Goal: Information Seeking & Learning: Learn about a topic

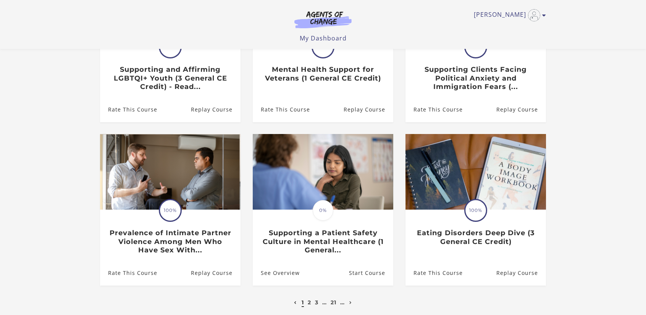
scroll to position [153, 0]
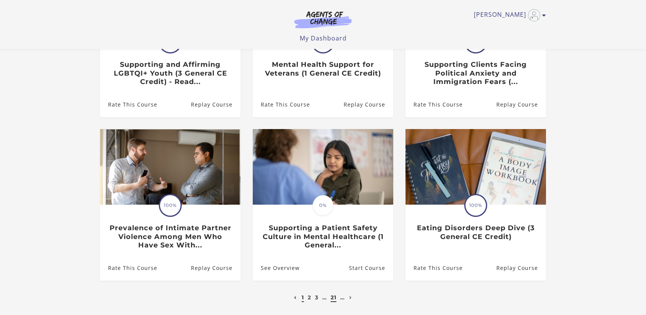
click at [334, 299] on link "21" at bounding box center [334, 297] width 6 height 7
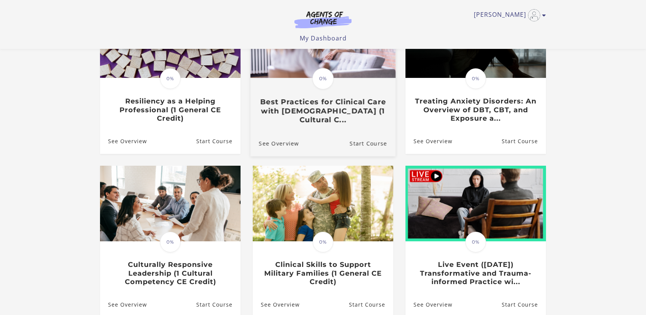
scroll to position [153, 0]
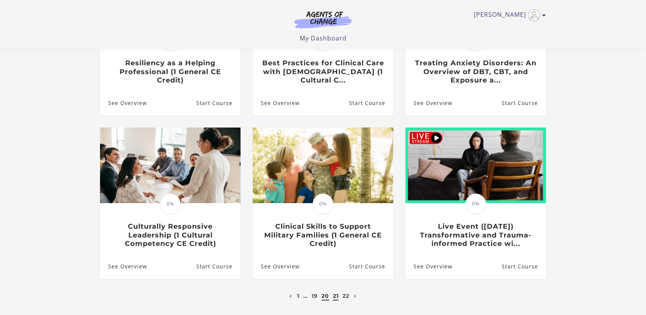
click at [325, 298] on link "20" at bounding box center [325, 295] width 8 height 7
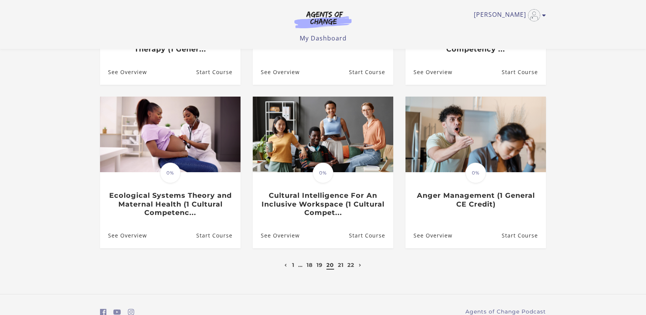
scroll to position [191, 0]
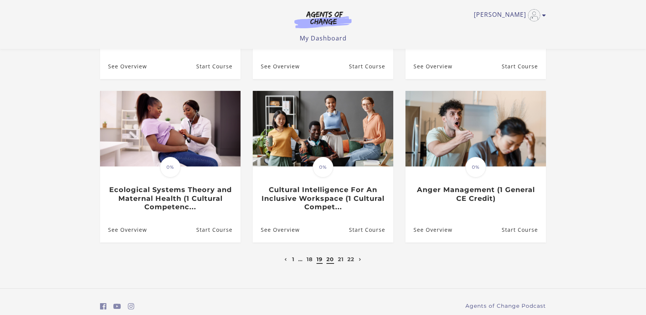
click at [322, 260] on link "19" at bounding box center [319, 259] width 6 height 7
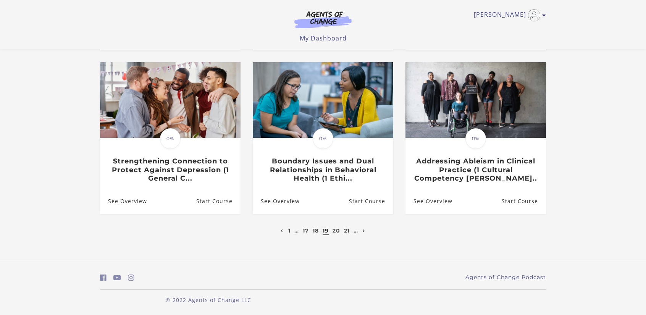
scroll to position [221, 0]
click at [315, 232] on link "18" at bounding box center [316, 230] width 6 height 7
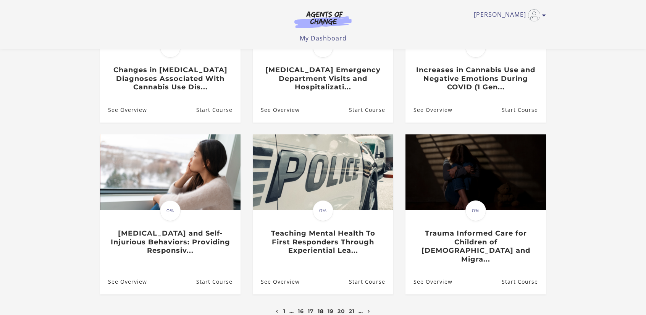
scroll to position [153, 0]
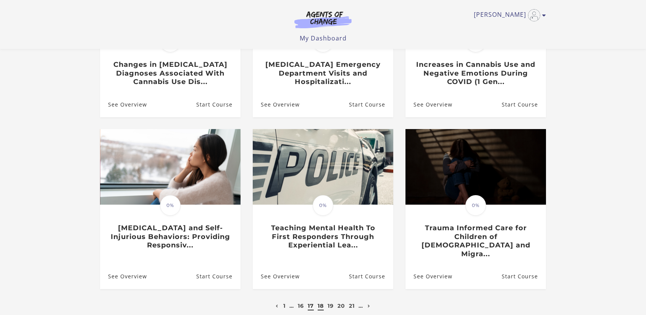
click at [312, 303] on link "17" at bounding box center [311, 305] width 6 height 7
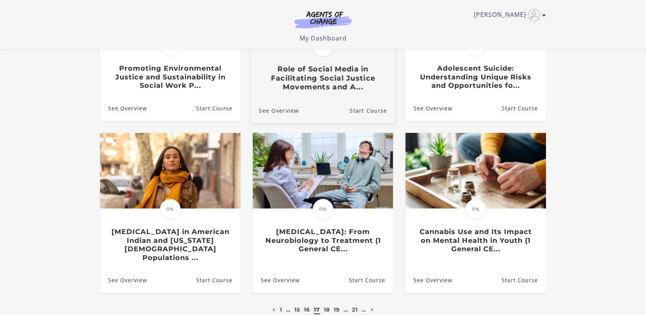
scroll to position [153, 0]
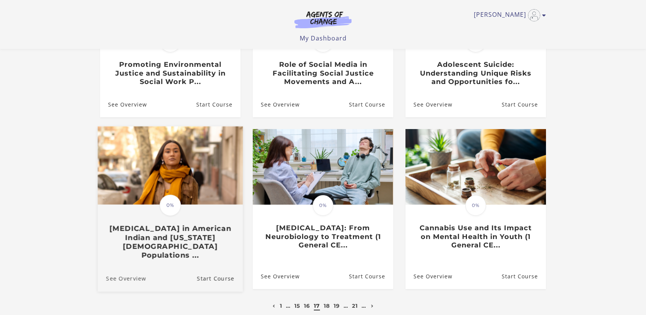
click at [129, 276] on link "See Overview" at bounding box center [122, 279] width 48 height 26
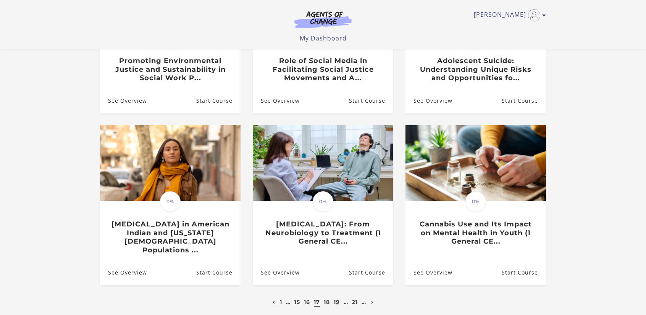
scroll to position [153, 0]
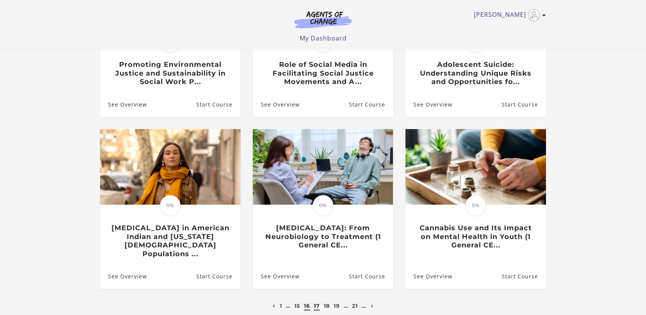
click at [306, 302] on link "16" at bounding box center [307, 305] width 6 height 7
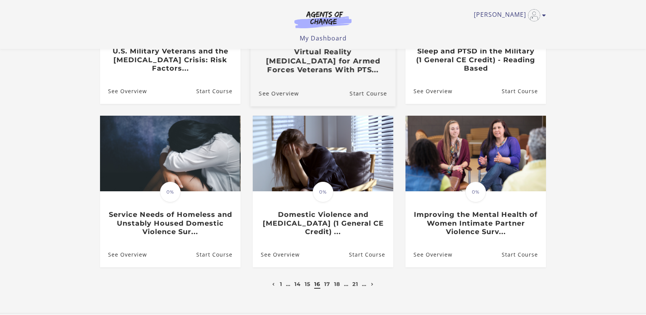
scroll to position [191, 0]
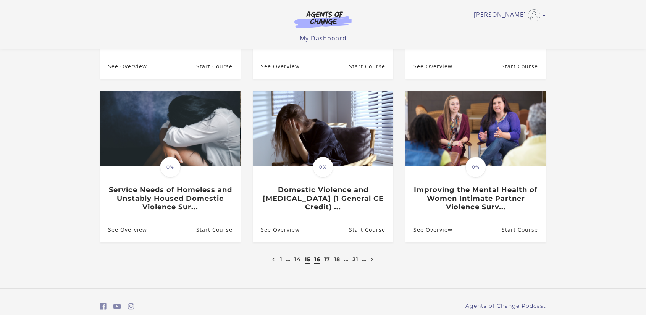
click at [307, 261] on link "15" at bounding box center [308, 259] width 6 height 7
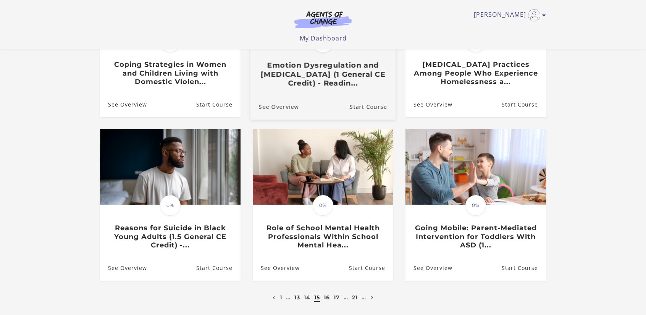
scroll to position [191, 0]
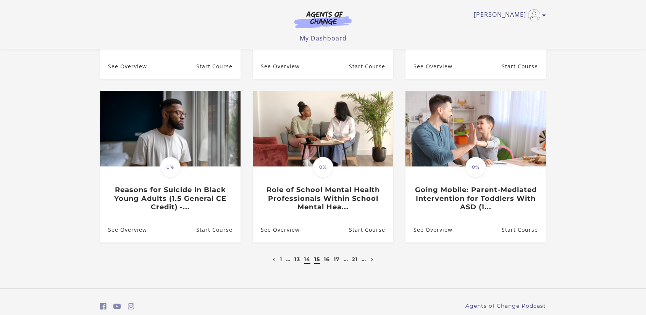
click at [306, 263] on link "14" at bounding box center [307, 259] width 6 height 7
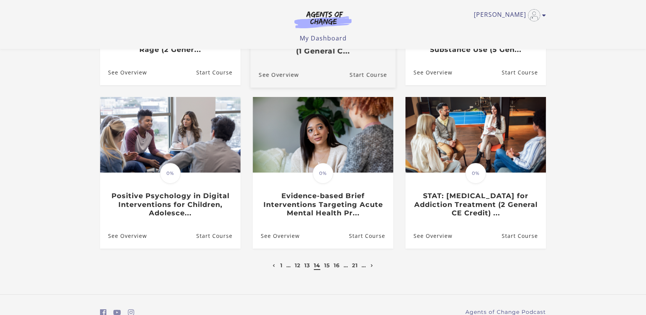
scroll to position [191, 0]
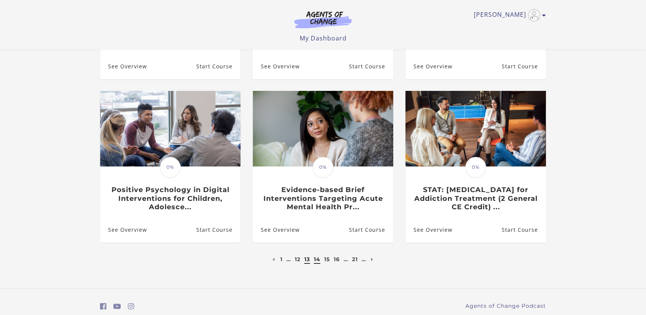
click at [307, 261] on link "13" at bounding box center [307, 259] width 6 height 7
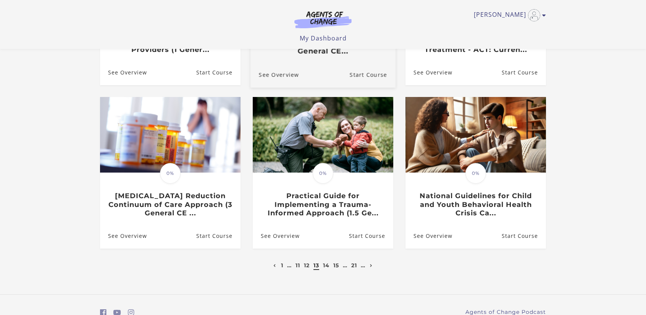
scroll to position [191, 0]
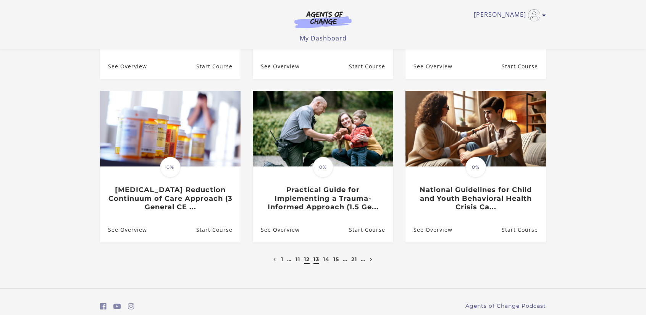
click at [306, 262] on link "12" at bounding box center [307, 259] width 6 height 7
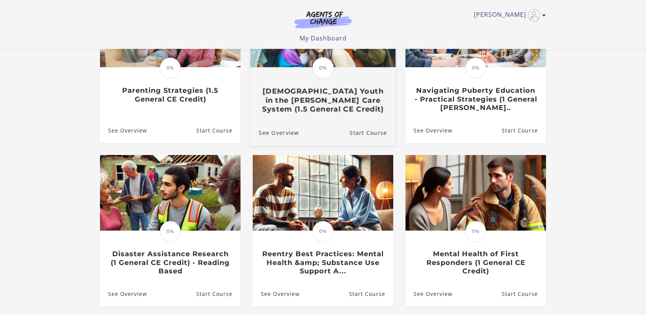
scroll to position [153, 0]
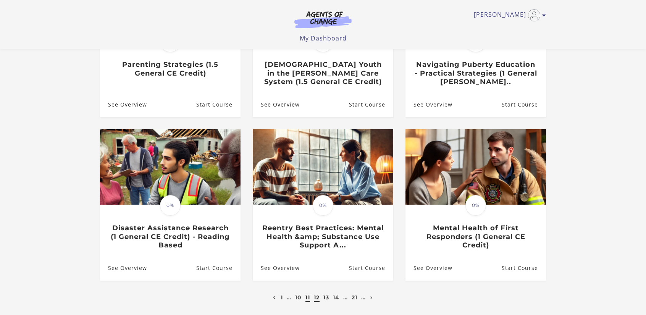
click at [305, 298] on link "11" at bounding box center [307, 297] width 5 height 7
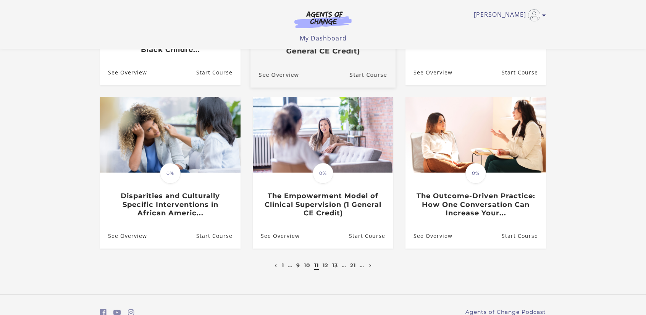
scroll to position [191, 0]
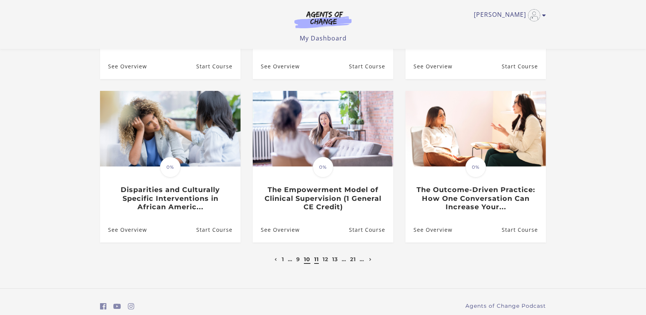
click at [307, 263] on link "10" at bounding box center [307, 259] width 6 height 7
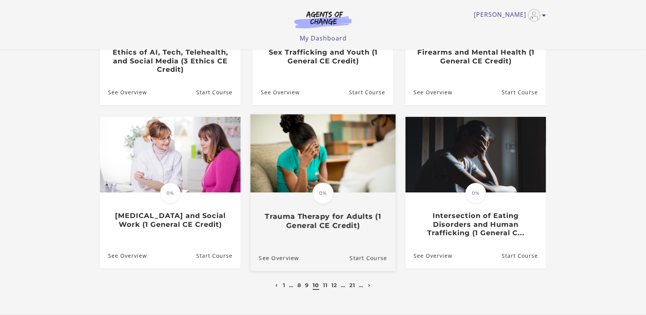
scroll to position [191, 0]
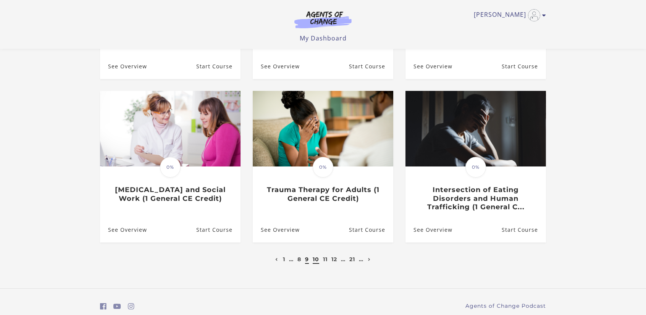
click at [307, 260] on link "9" at bounding box center [307, 259] width 4 height 7
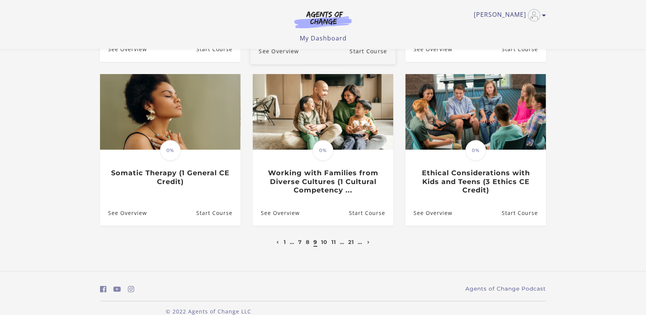
scroll to position [213, 0]
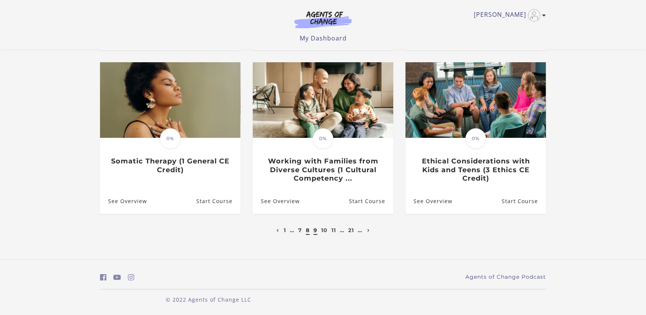
click at [306, 234] on link "8" at bounding box center [308, 230] width 4 height 7
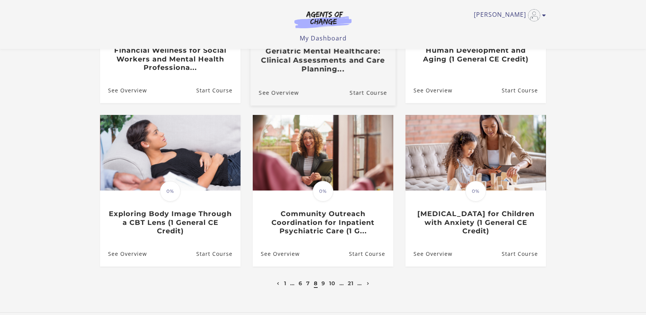
scroll to position [191, 0]
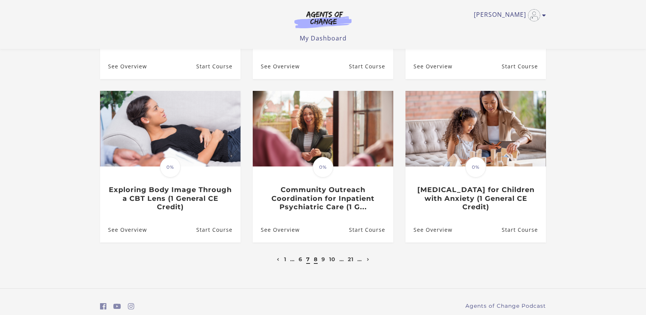
click at [306, 260] on link "7" at bounding box center [308, 259] width 4 height 7
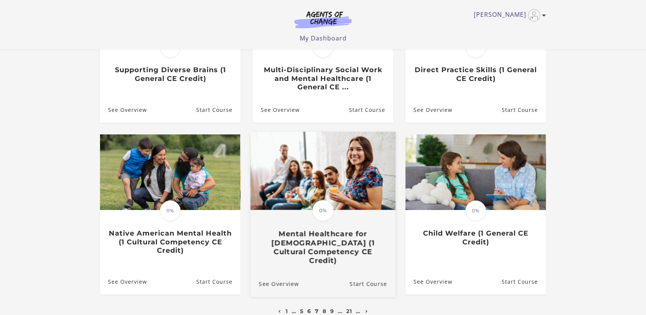
scroll to position [153, 0]
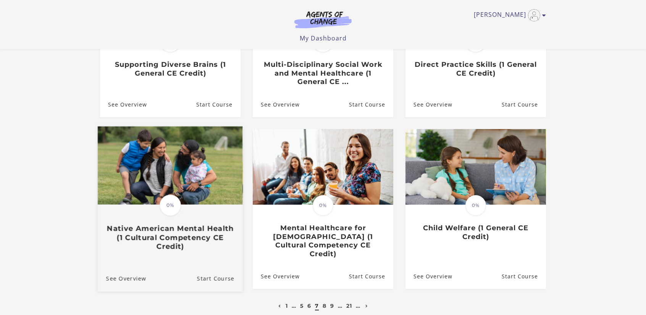
click at [201, 229] on h3 "Native American Mental Health (1 Cultural Competency CE Credit)" at bounding box center [170, 237] width 128 height 27
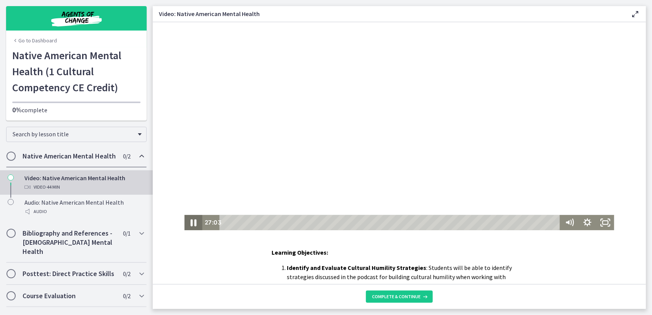
click at [190, 225] on icon "Pause" at bounding box center [192, 222] width 21 height 18
click at [191, 225] on icon "Play Video" at bounding box center [193, 222] width 5 height 8
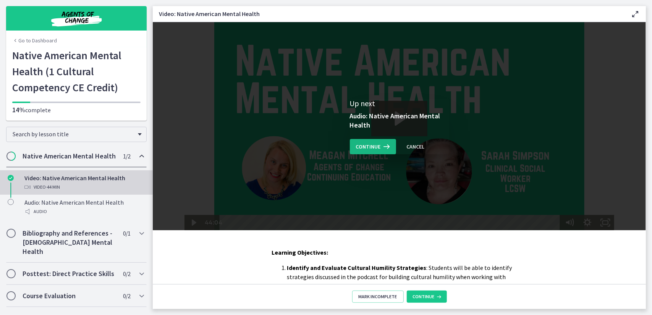
click at [381, 152] on button "Continue" at bounding box center [373, 146] width 46 height 15
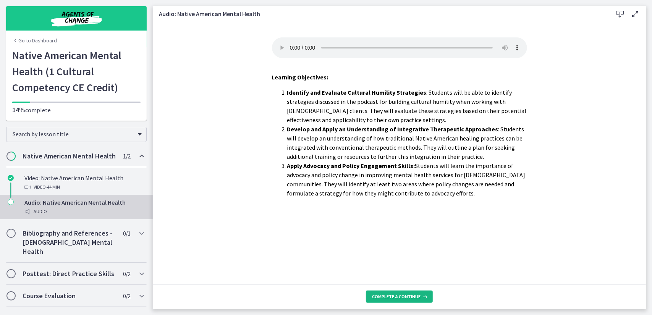
click at [402, 295] on span "Complete & continue" at bounding box center [396, 297] width 48 height 6
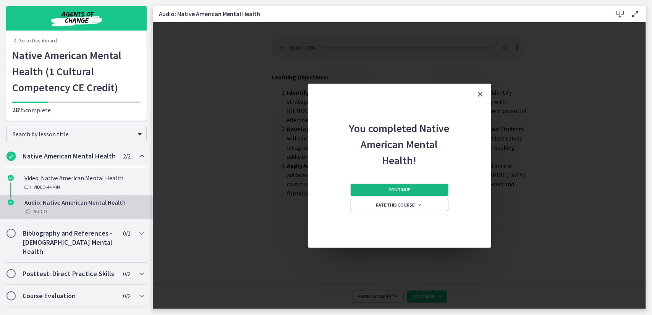
click at [389, 189] on span "Continue" at bounding box center [399, 190] width 22 height 6
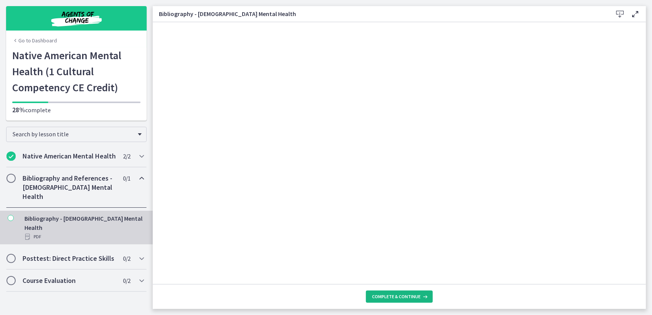
click at [411, 295] on span "Complete & continue" at bounding box center [396, 297] width 48 height 6
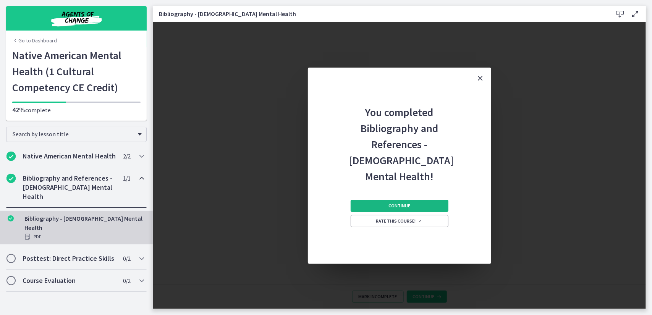
click at [400, 206] on span "Continue" at bounding box center [399, 206] width 22 height 6
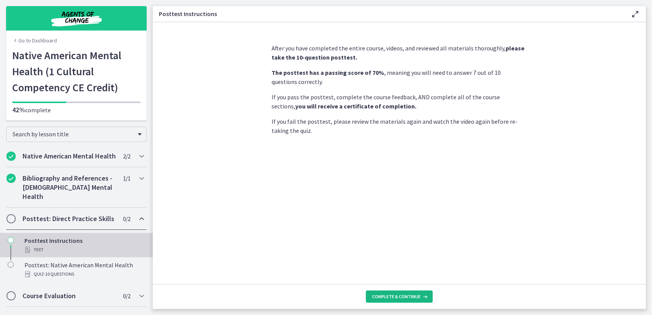
click at [408, 298] on span "Complete & continue" at bounding box center [396, 297] width 48 height 6
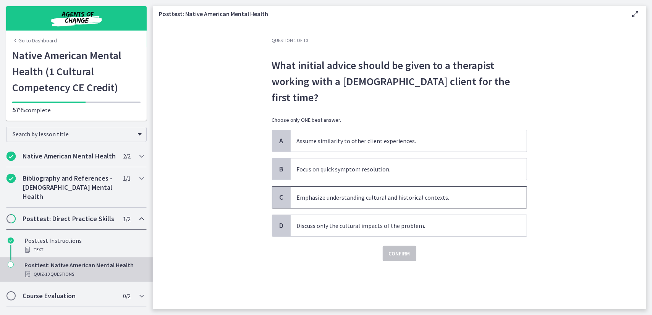
click at [399, 193] on p "Emphasize understanding cultural and historical contexts." at bounding box center [401, 197] width 208 height 9
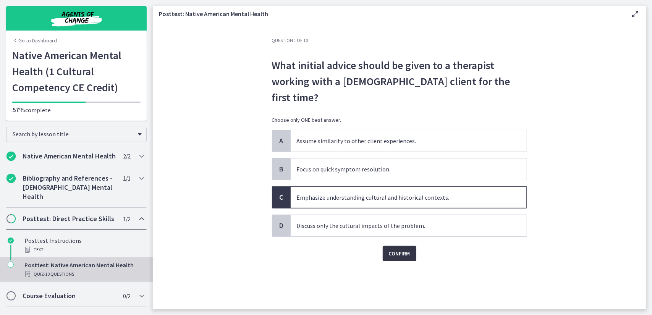
click at [405, 249] on span "Confirm" at bounding box center [399, 253] width 21 height 9
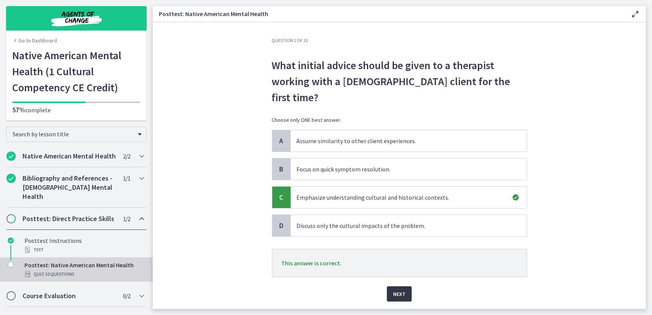
click at [399, 289] on span "Next" at bounding box center [399, 293] width 13 height 9
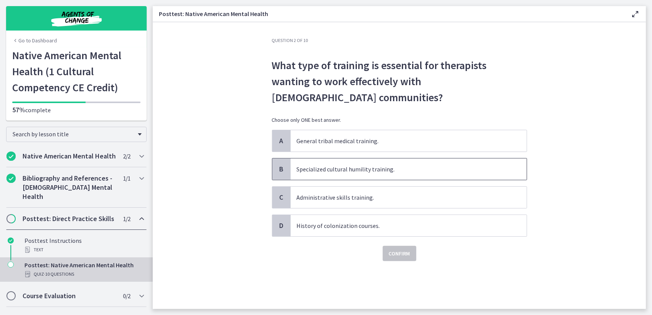
click at [339, 165] on p "Specialized cultural humility training." at bounding box center [401, 169] width 208 height 9
click at [399, 249] on span "Confirm" at bounding box center [399, 253] width 21 height 9
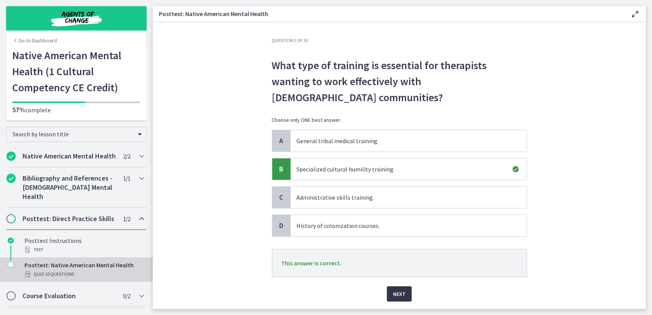
click at [403, 286] on button "Next" at bounding box center [399, 293] width 25 height 15
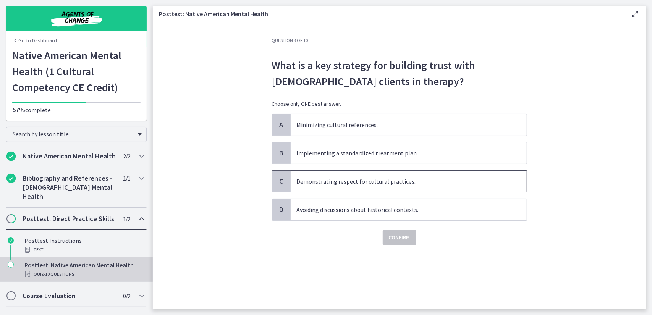
click at [377, 179] on p "Demonstrating respect for cultural practices." at bounding box center [401, 181] width 208 height 9
click at [392, 235] on span "Confirm" at bounding box center [399, 237] width 21 height 9
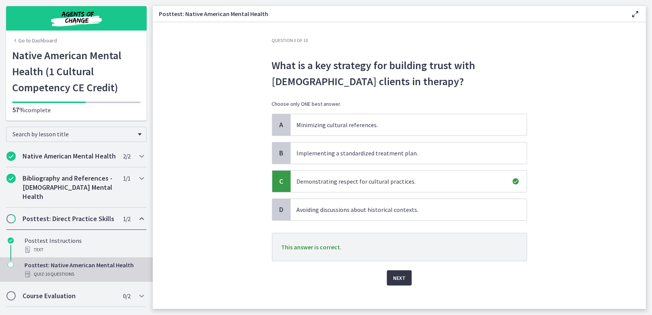
click at [402, 278] on span "Next" at bounding box center [399, 277] width 13 height 9
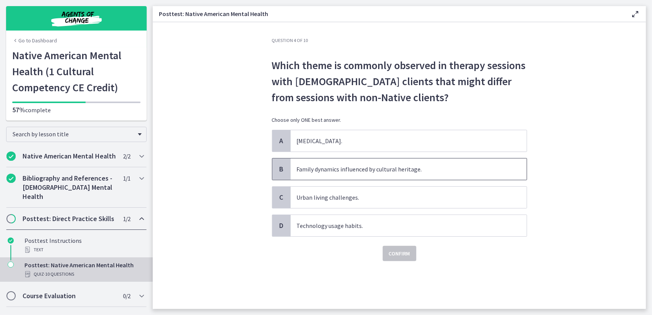
click at [389, 171] on p "Family dynamics influenced by cultural heritage." at bounding box center [401, 169] width 208 height 9
click at [408, 250] on span "Confirm" at bounding box center [399, 253] width 21 height 9
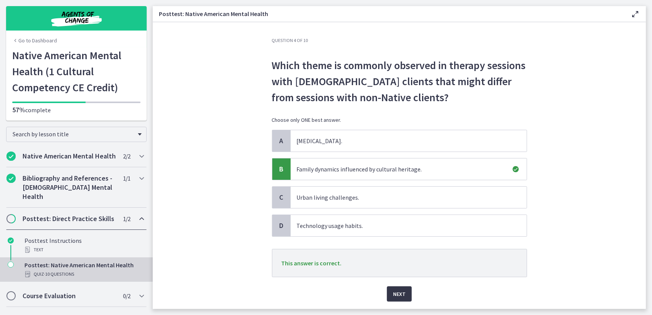
click at [397, 287] on button "Next" at bounding box center [399, 293] width 25 height 15
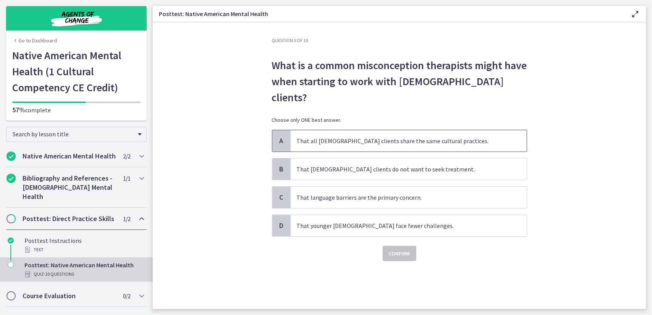
click at [400, 136] on p "That all Native American clients share the same cultural practices." at bounding box center [401, 140] width 208 height 9
click at [406, 249] on span "Confirm" at bounding box center [399, 253] width 21 height 9
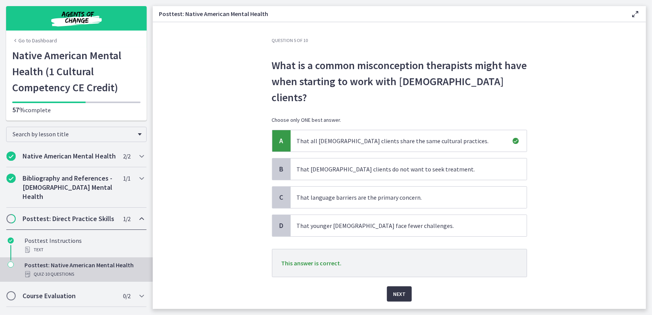
click at [399, 289] on span "Next" at bounding box center [399, 293] width 13 height 9
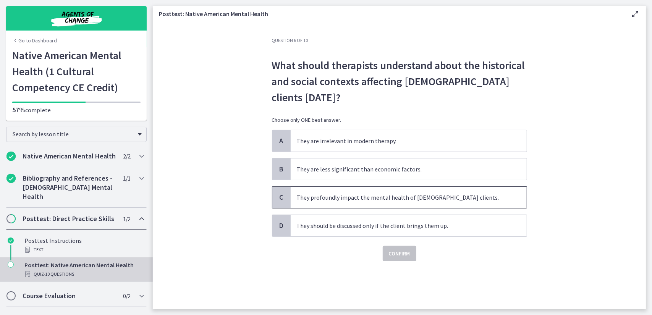
click at [399, 200] on p "They profoundly impact the mental health of Native American clients." at bounding box center [401, 197] width 208 height 9
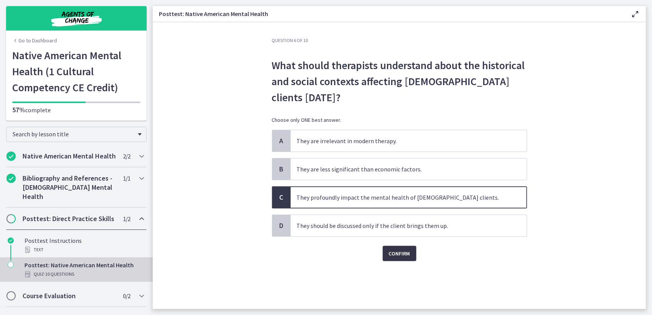
click at [400, 252] on span "Confirm" at bounding box center [399, 253] width 21 height 9
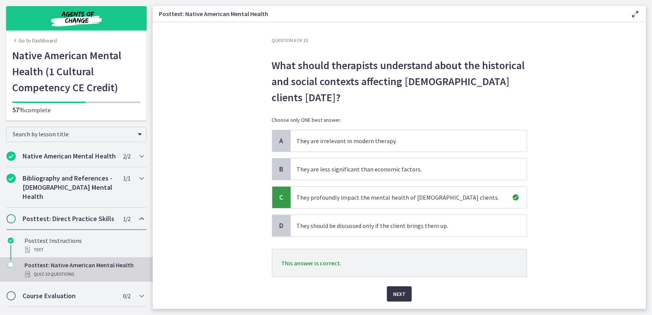
click at [402, 289] on button "Next" at bounding box center [399, 293] width 25 height 15
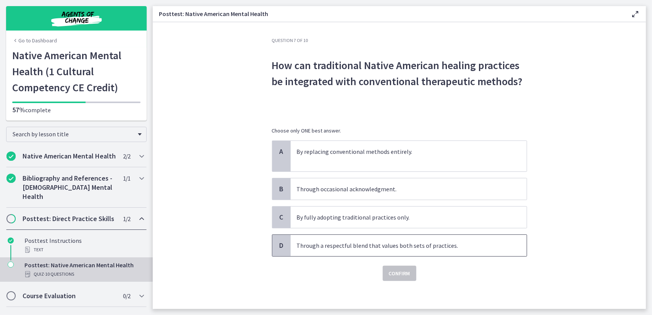
click at [399, 246] on p "Through a respectful blend that values both sets of practices." at bounding box center [401, 245] width 208 height 9
click at [399, 270] on span "Confirm" at bounding box center [399, 273] width 21 height 9
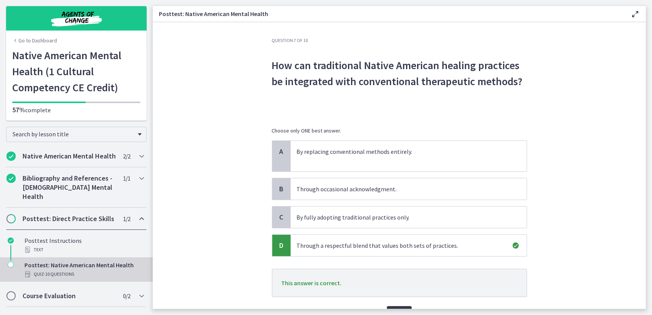
scroll to position [38, 0]
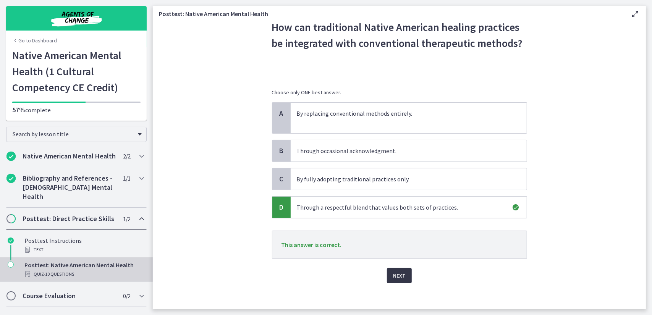
click at [399, 271] on span "Next" at bounding box center [399, 275] width 13 height 9
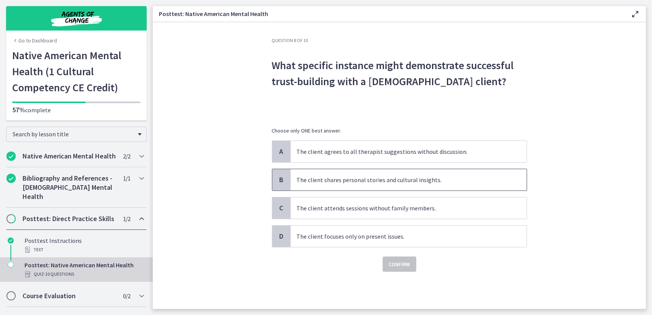
click at [367, 183] on p "The client shares personal stories and cultural insights." at bounding box center [401, 179] width 208 height 9
click at [398, 261] on span "Confirm" at bounding box center [399, 264] width 21 height 9
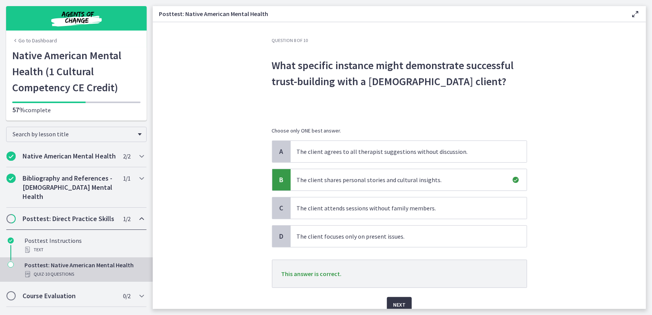
click at [403, 297] on button "Next" at bounding box center [399, 304] width 25 height 15
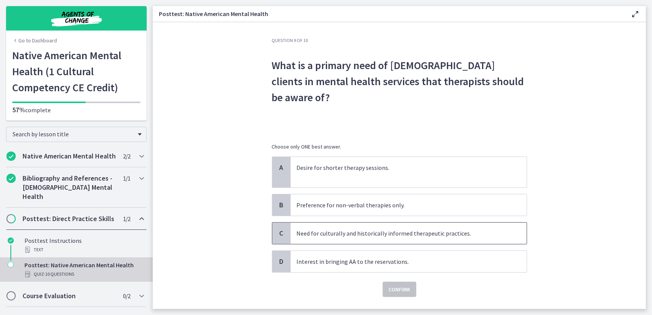
click at [392, 232] on p "Need for culturally and historically informed therapeutic practices." at bounding box center [401, 233] width 208 height 9
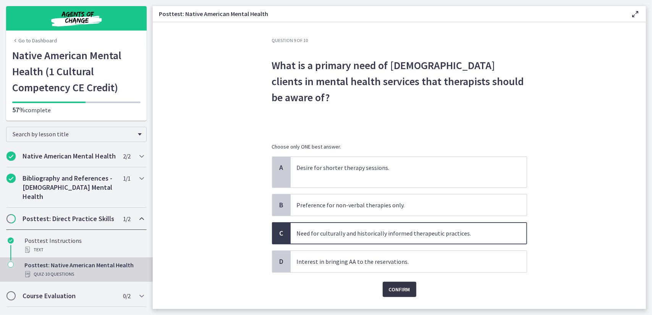
click at [400, 286] on span "Confirm" at bounding box center [399, 289] width 21 height 9
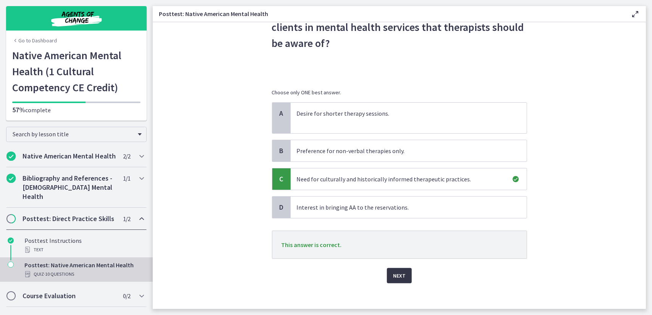
scroll to position [58, 0]
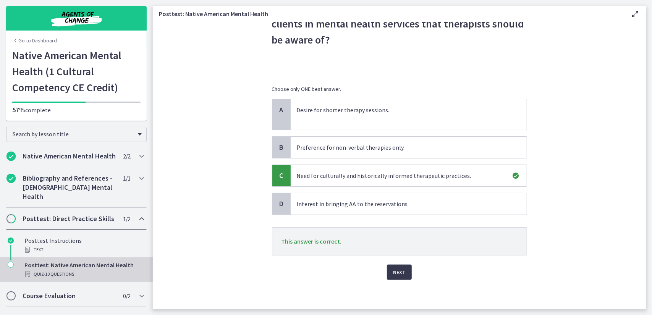
click at [397, 251] on div "Question 9 of 10 What is a primary need of Native American clients in mental he…" at bounding box center [399, 115] width 267 height 271
click at [395, 273] on span "Next" at bounding box center [399, 272] width 13 height 9
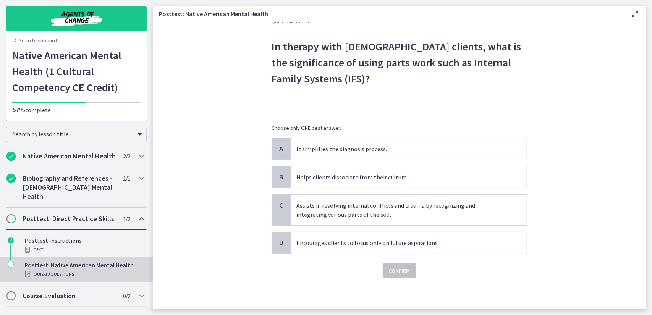
scroll to position [0, 0]
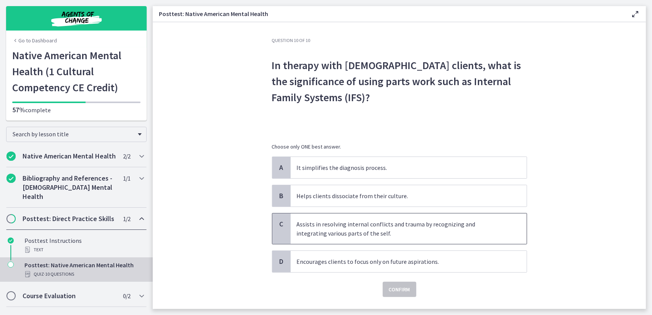
click at [386, 233] on p "Assists in resolving internal conflicts and trauma by recognizing and integrati…" at bounding box center [401, 229] width 208 height 18
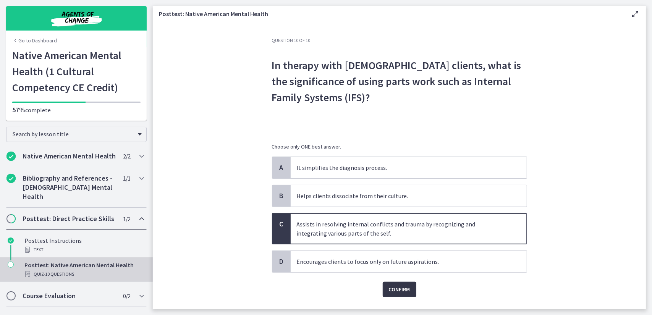
click at [399, 287] on span "Confirm" at bounding box center [399, 289] width 21 height 9
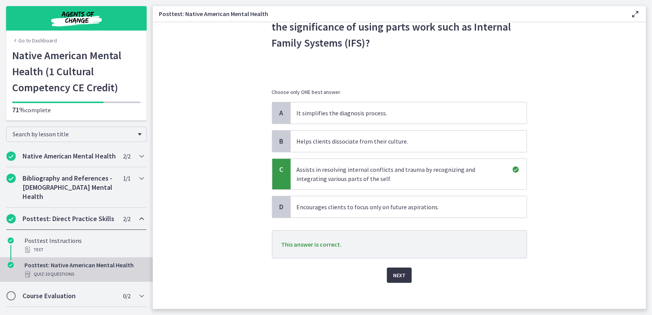
scroll to position [58, 0]
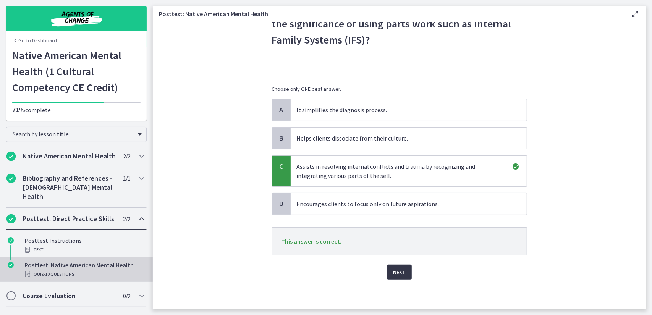
click at [391, 275] on button "Next" at bounding box center [399, 272] width 25 height 15
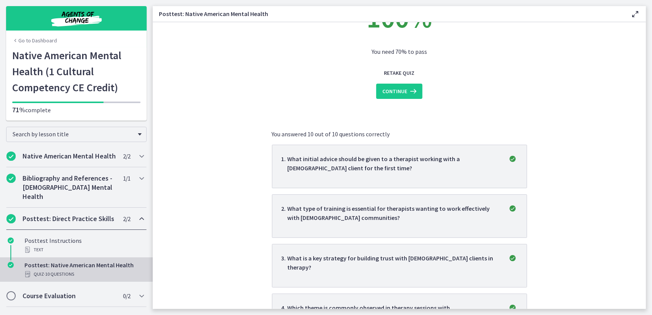
scroll to position [0, 0]
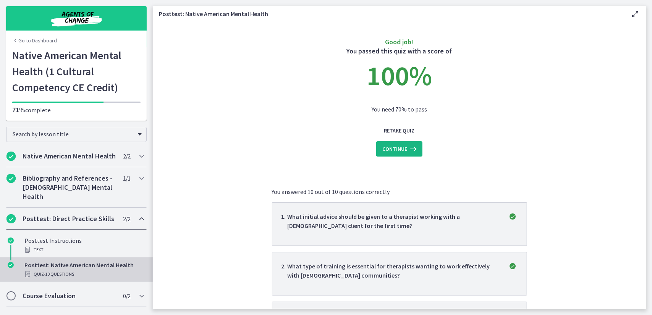
click at [394, 153] on span "Continue" at bounding box center [394, 148] width 25 height 9
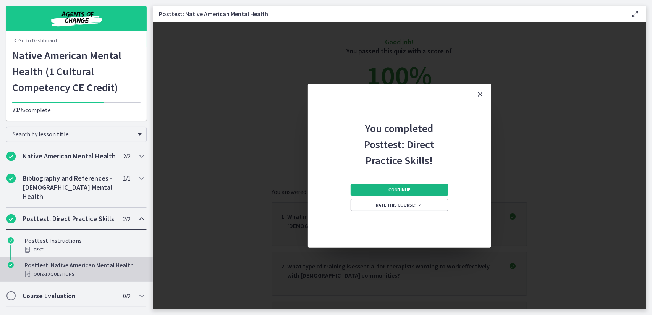
click at [396, 191] on span "Continue" at bounding box center [399, 190] width 22 height 6
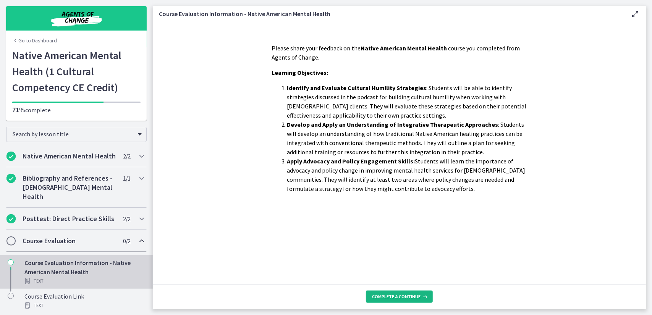
click at [405, 292] on button "Complete & continue" at bounding box center [399, 297] width 67 height 12
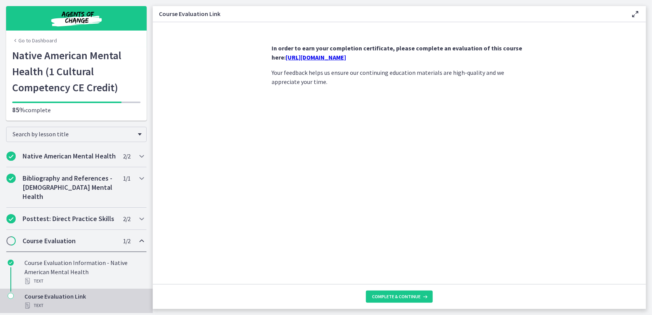
click at [346, 60] on link "https://forms.gle/ZuaS1J3MgZjyf2Rq9" at bounding box center [316, 57] width 60 height 8
click at [417, 294] on span "Complete & continue" at bounding box center [396, 297] width 48 height 6
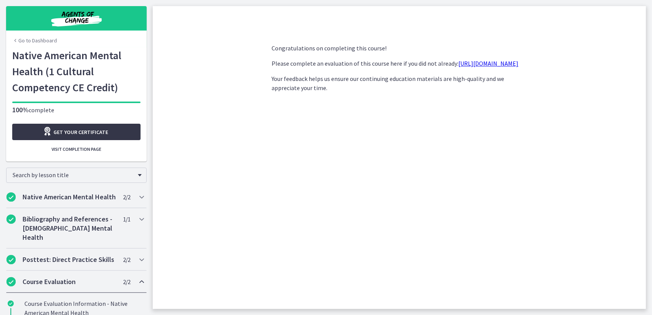
click at [78, 136] on span "Get your certificate" at bounding box center [81, 132] width 55 height 9
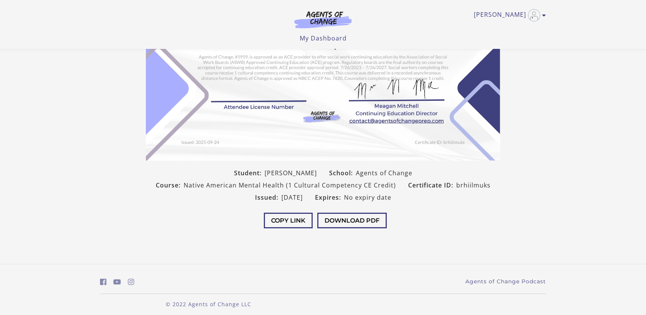
scroll to position [112, 0]
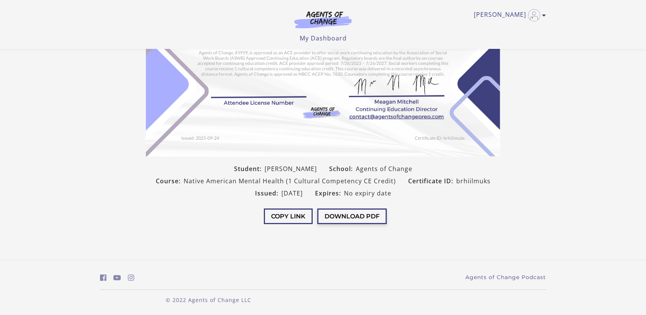
click at [343, 219] on button "Download PDF" at bounding box center [351, 216] width 69 height 16
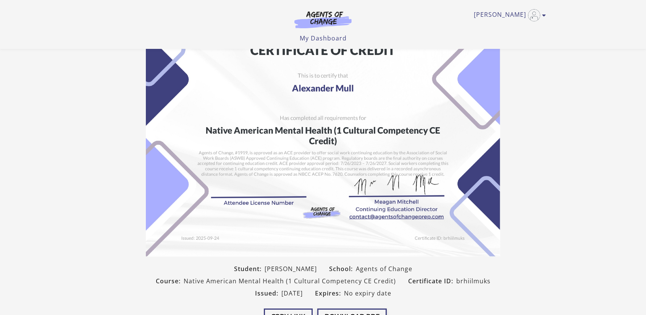
scroll to position [0, 0]
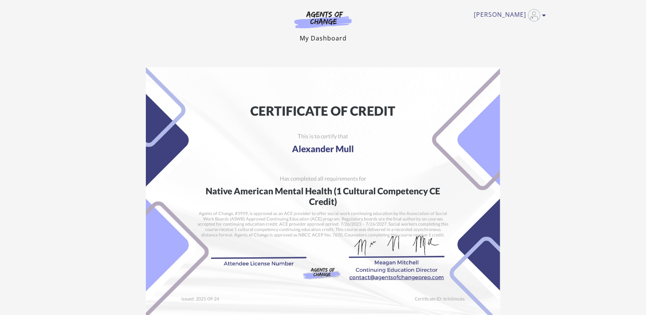
click at [323, 39] on link "My Dashboard" at bounding box center [323, 38] width 47 height 8
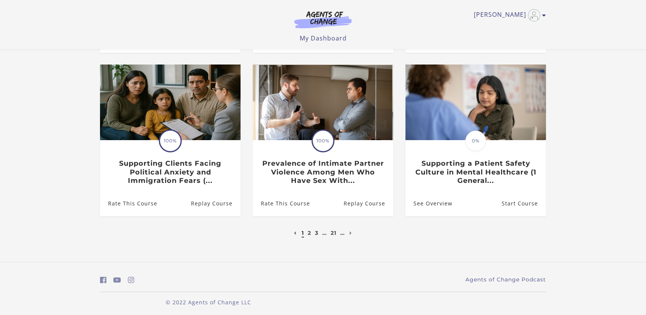
scroll to position [221, 0]
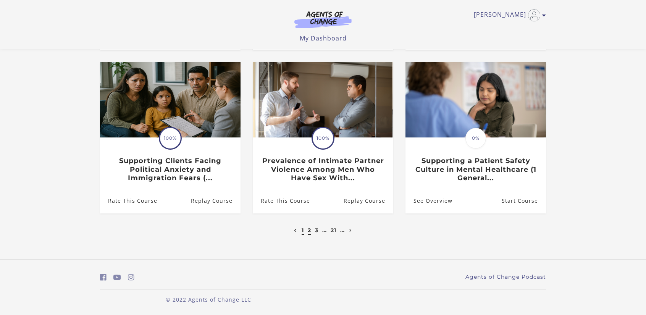
click at [308, 231] on link "2" at bounding box center [309, 230] width 3 height 7
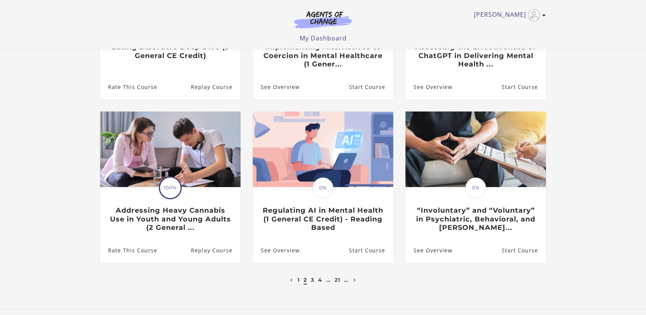
scroll to position [191, 0]
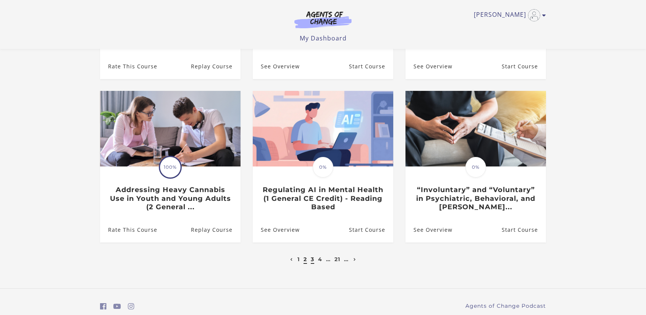
click at [312, 261] on link "3" at bounding box center [312, 259] width 3 height 7
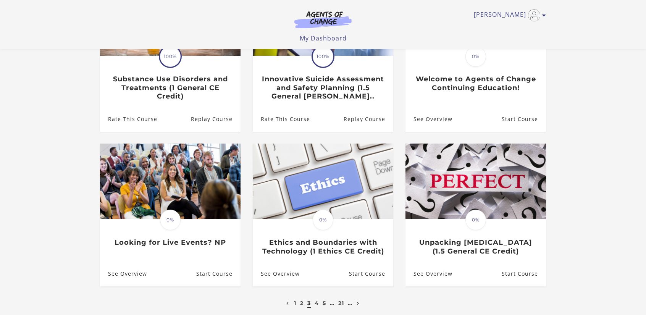
scroll to position [153, 0]
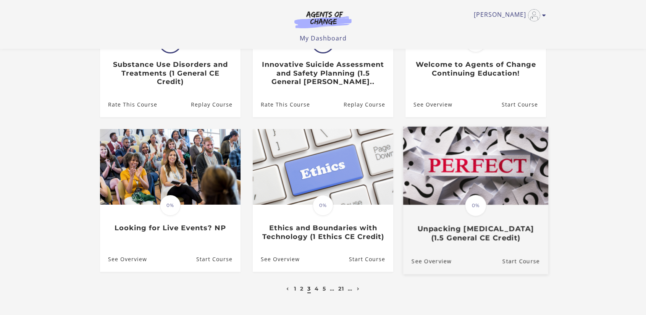
click at [480, 233] on h3 "Unpacking [MEDICAL_DATA] (1.5 General CE Credit)" at bounding box center [476, 233] width 128 height 18
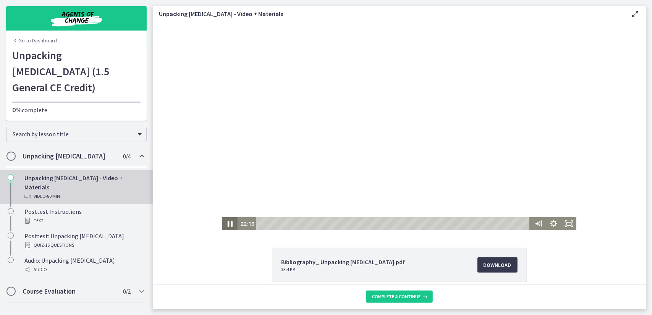
click at [231, 224] on icon "Pause" at bounding box center [229, 224] width 18 height 16
click at [232, 224] on icon "Play Video" at bounding box center [229, 223] width 15 height 13
